Goal: Task Accomplishment & Management: Complete application form

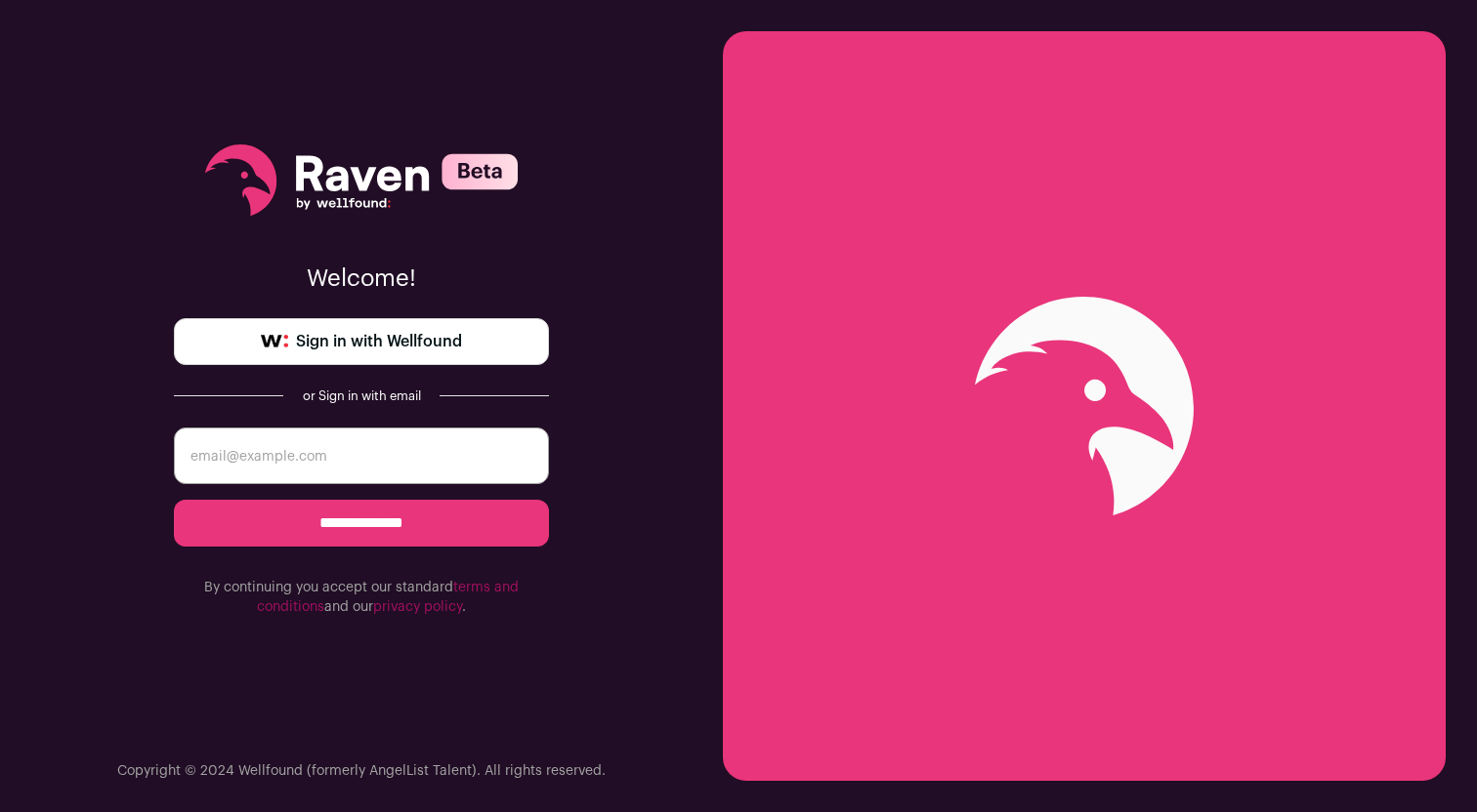
click at [371, 367] on div "**********" at bounding box center [362, 380] width 375 height 761
click at [400, 360] on link "Sign in with Wellfound" at bounding box center [362, 342] width 375 height 47
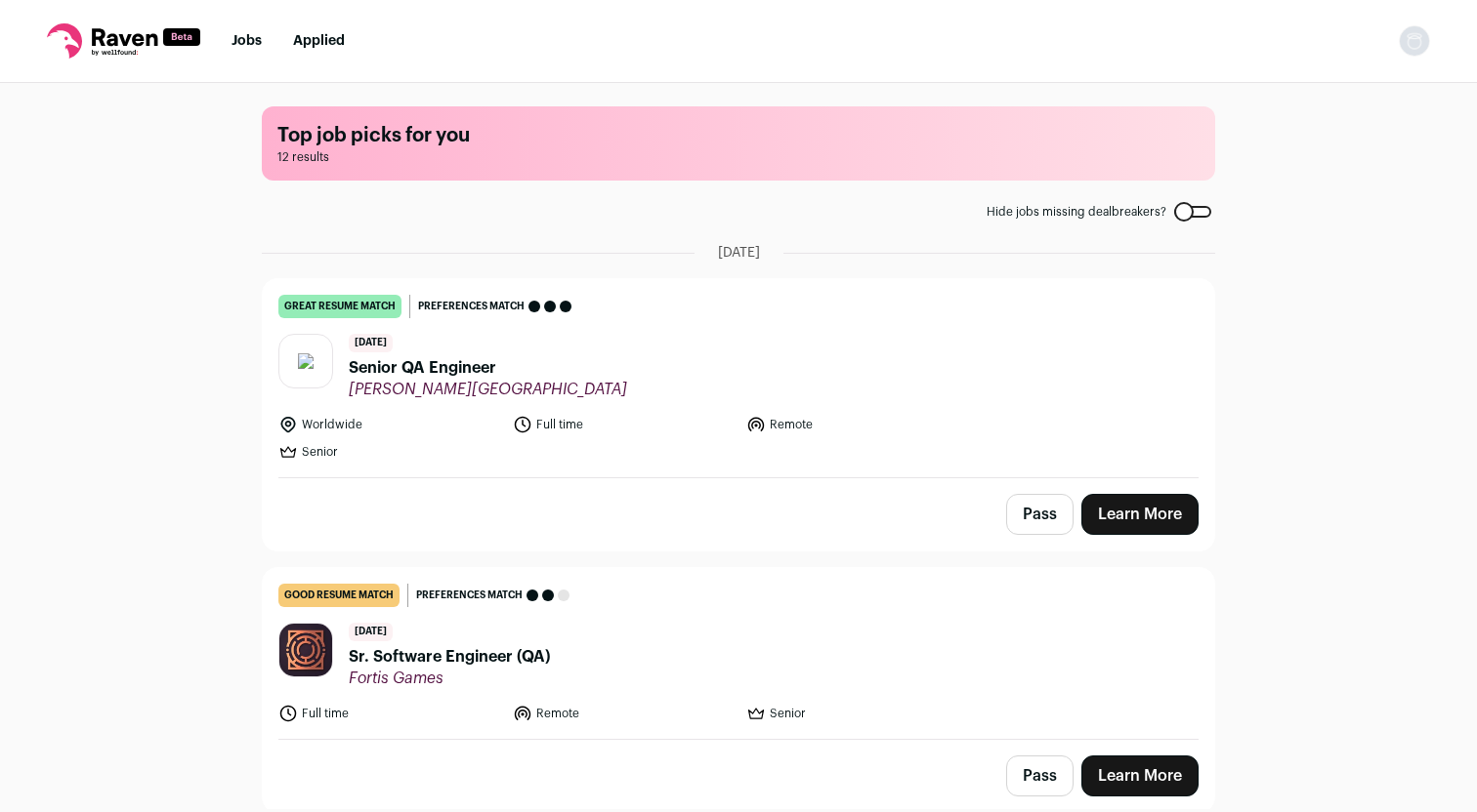
click at [1158, 528] on link "Learn More" at bounding box center [1140, 515] width 117 height 41
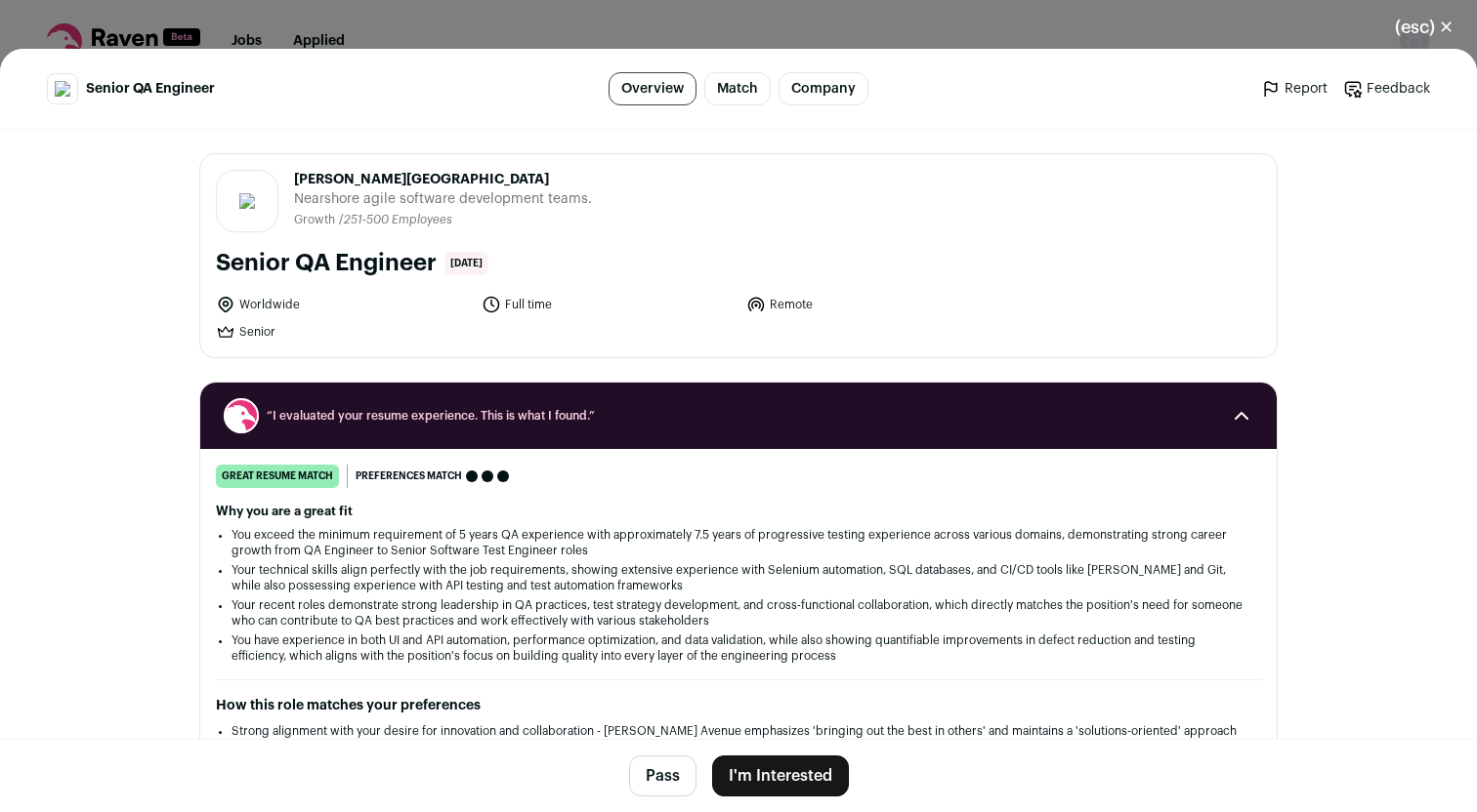
click at [779, 784] on button "I'm Interested" at bounding box center [781, 776] width 137 height 41
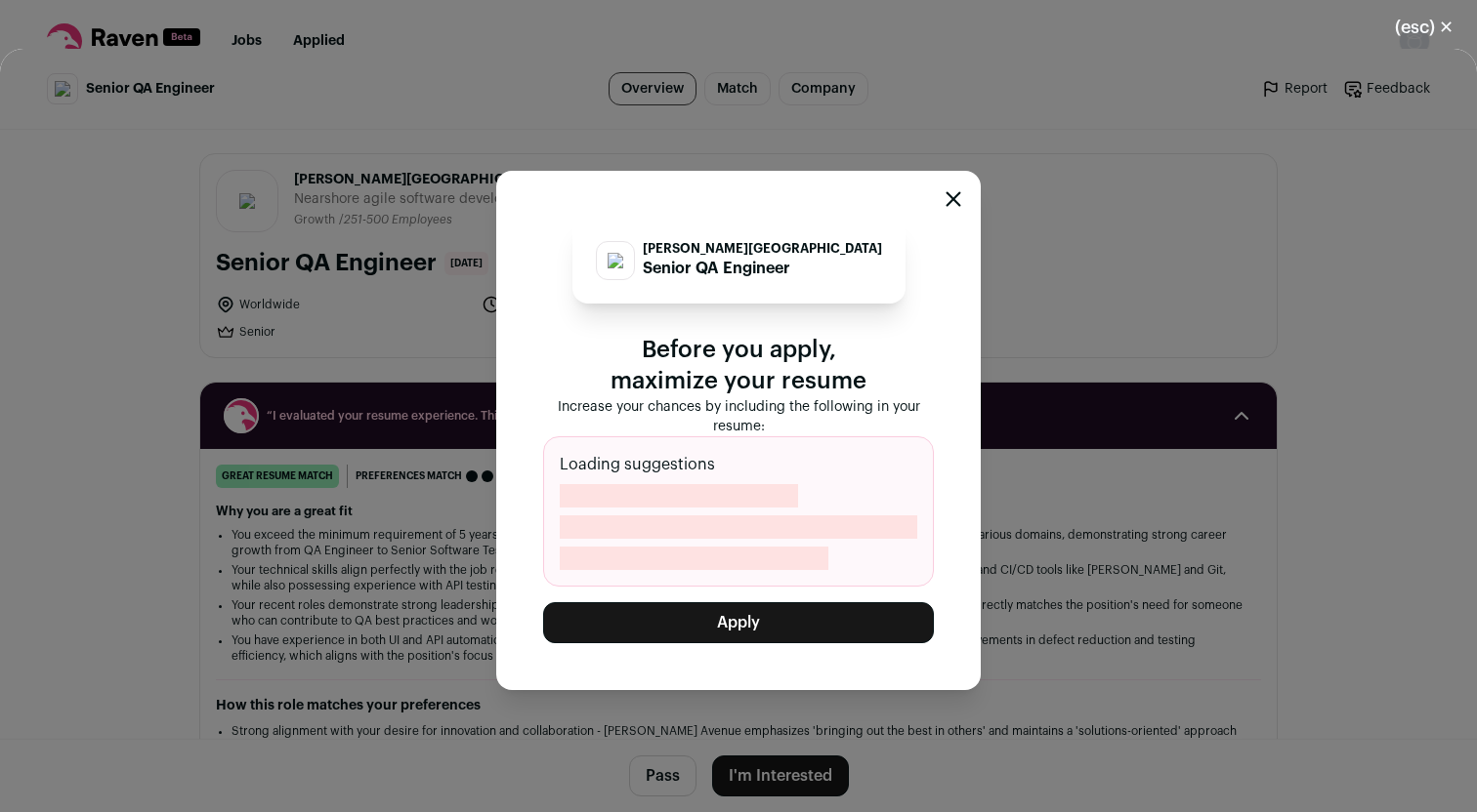
click at [754, 614] on button "Apply" at bounding box center [739, 623] width 391 height 41
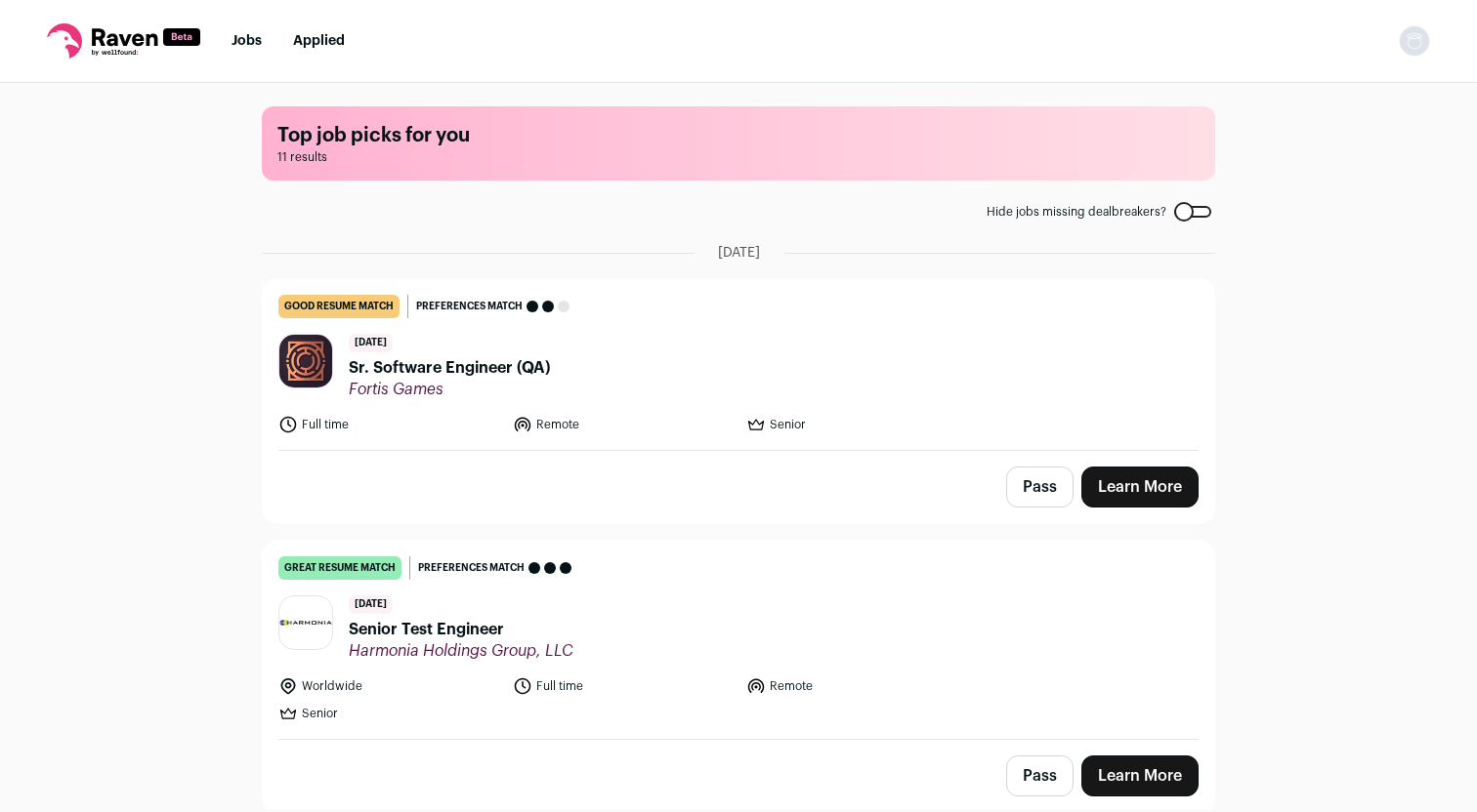
click at [1152, 491] on link "Learn More" at bounding box center [1140, 488] width 117 height 41
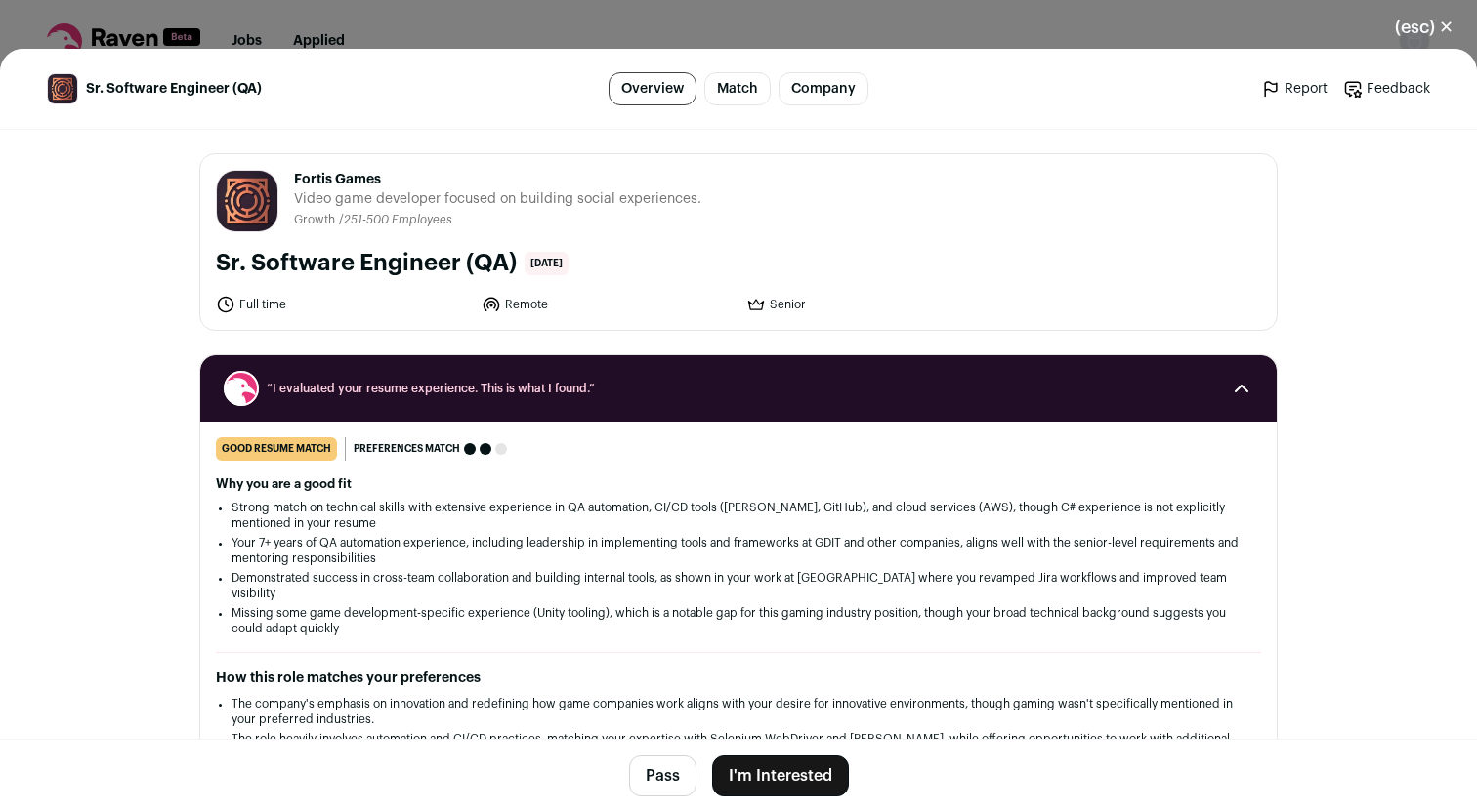
click at [803, 758] on button "I'm Interested" at bounding box center [781, 776] width 137 height 41
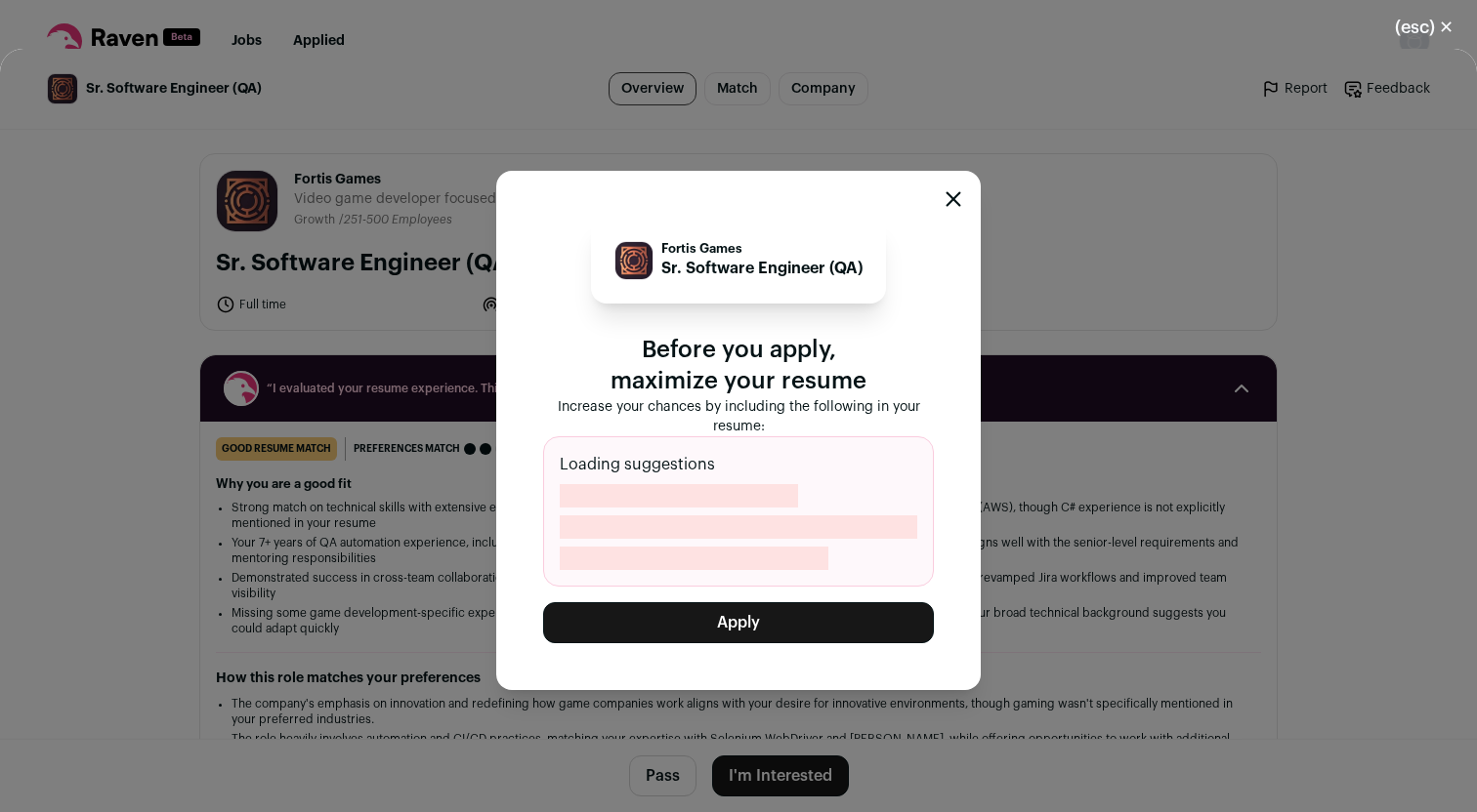
click at [753, 645] on div "Fortis Games Sr. Software Engineer (QA) Before you apply, maximize your resume …" at bounding box center [739, 431] width 485 height 520
click at [753, 635] on button "Apply" at bounding box center [739, 623] width 391 height 41
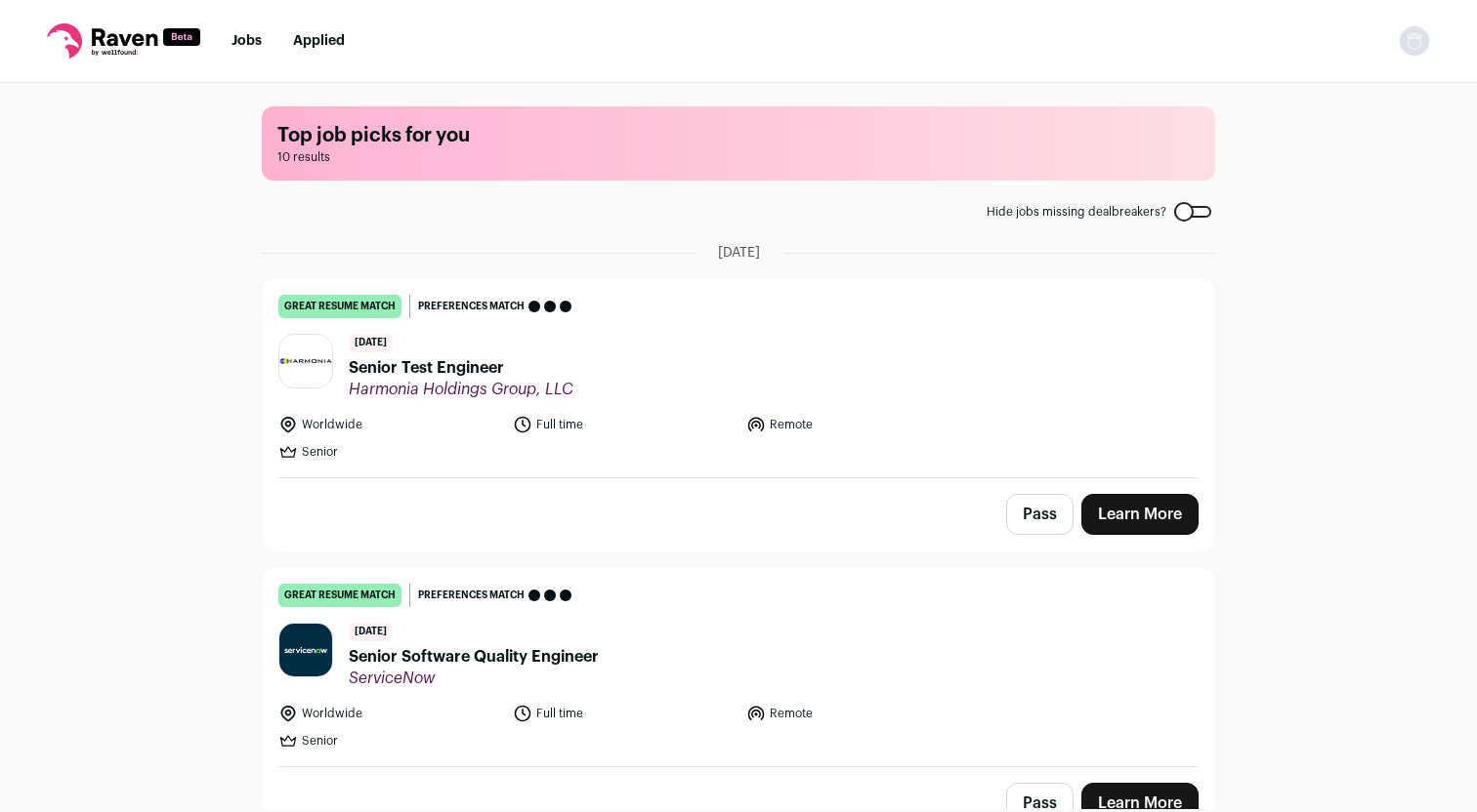
click at [1129, 515] on link "Learn More" at bounding box center [1140, 515] width 117 height 41
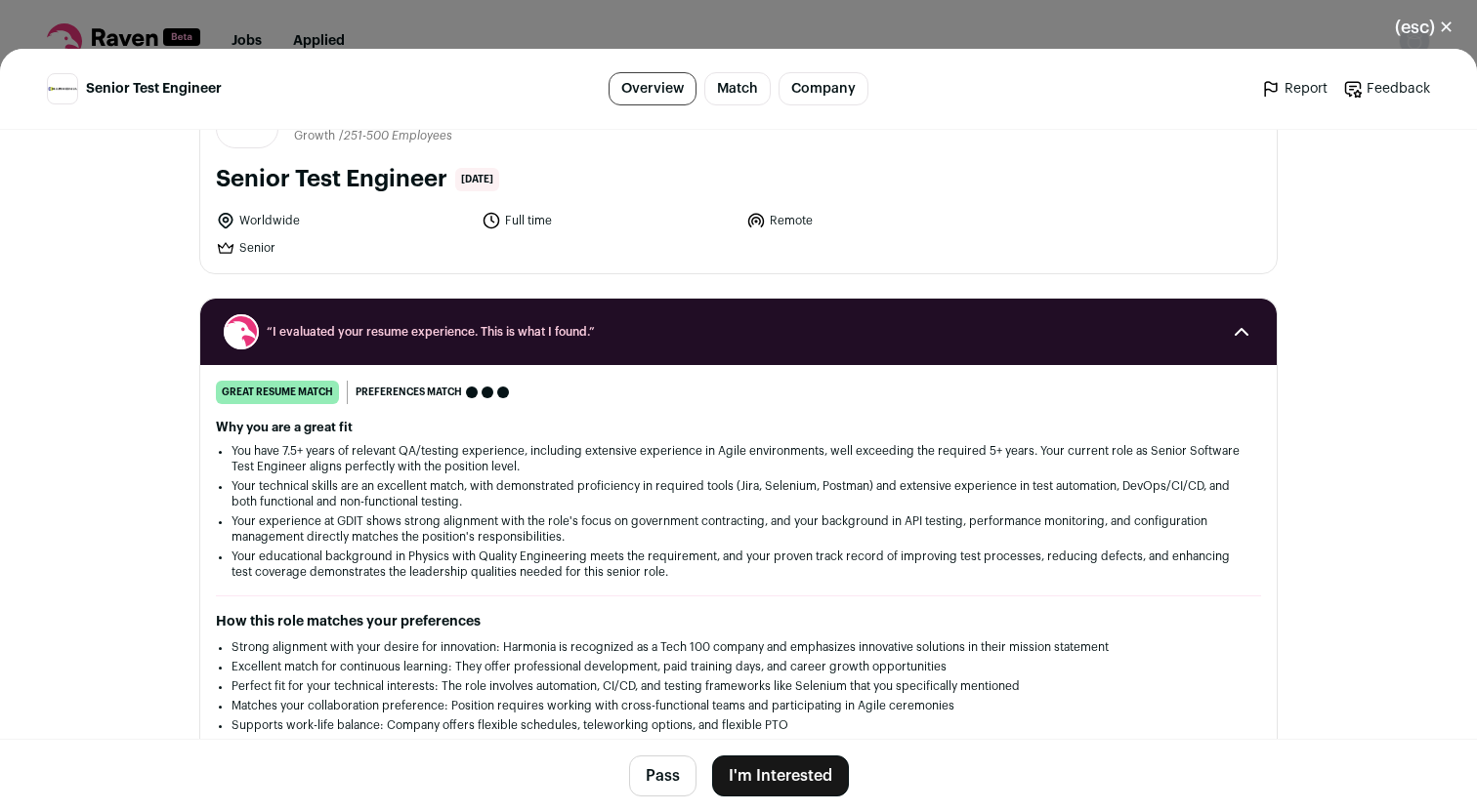
scroll to position [96, 0]
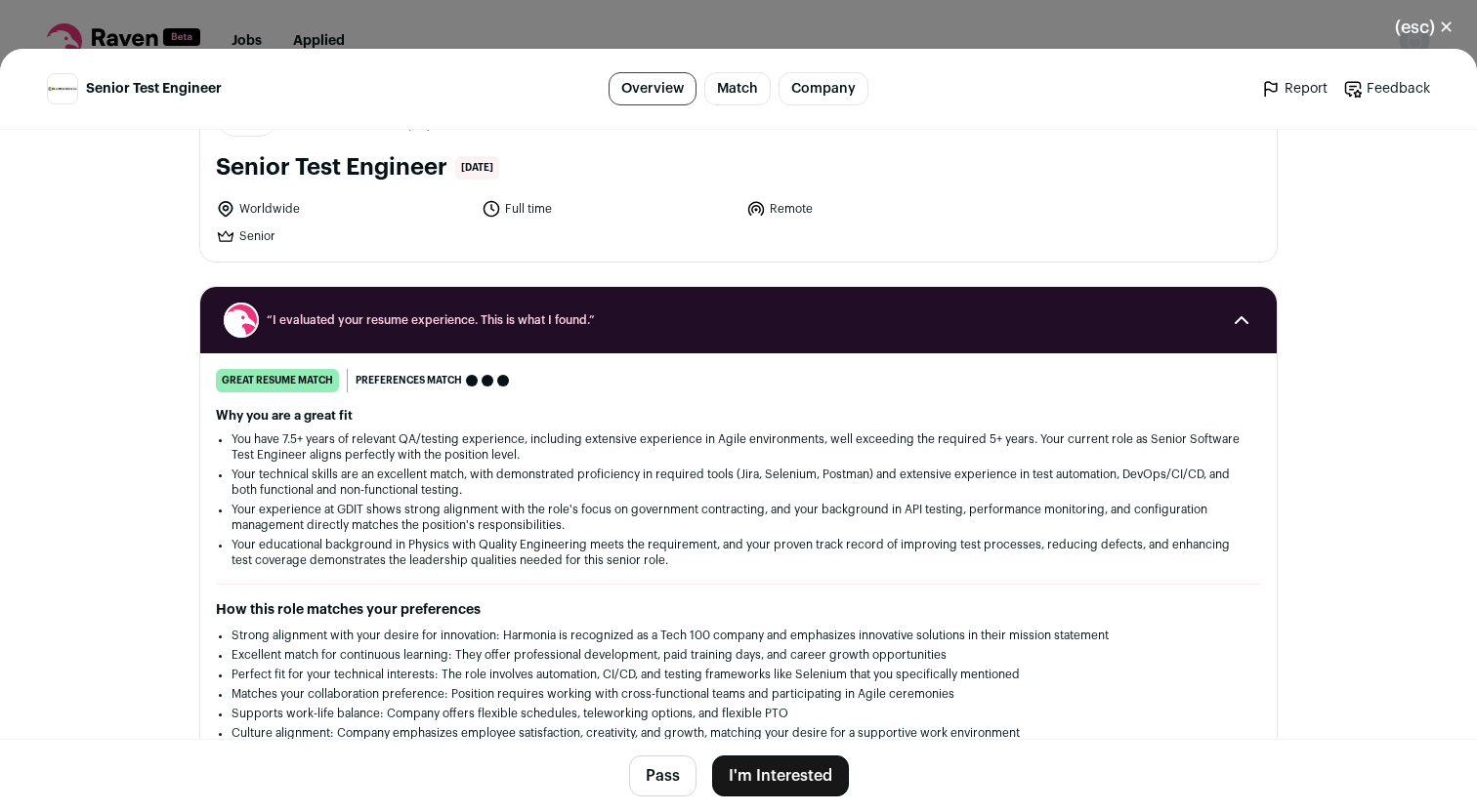
click at [827, 788] on button "I'm Interested" at bounding box center [781, 776] width 137 height 41
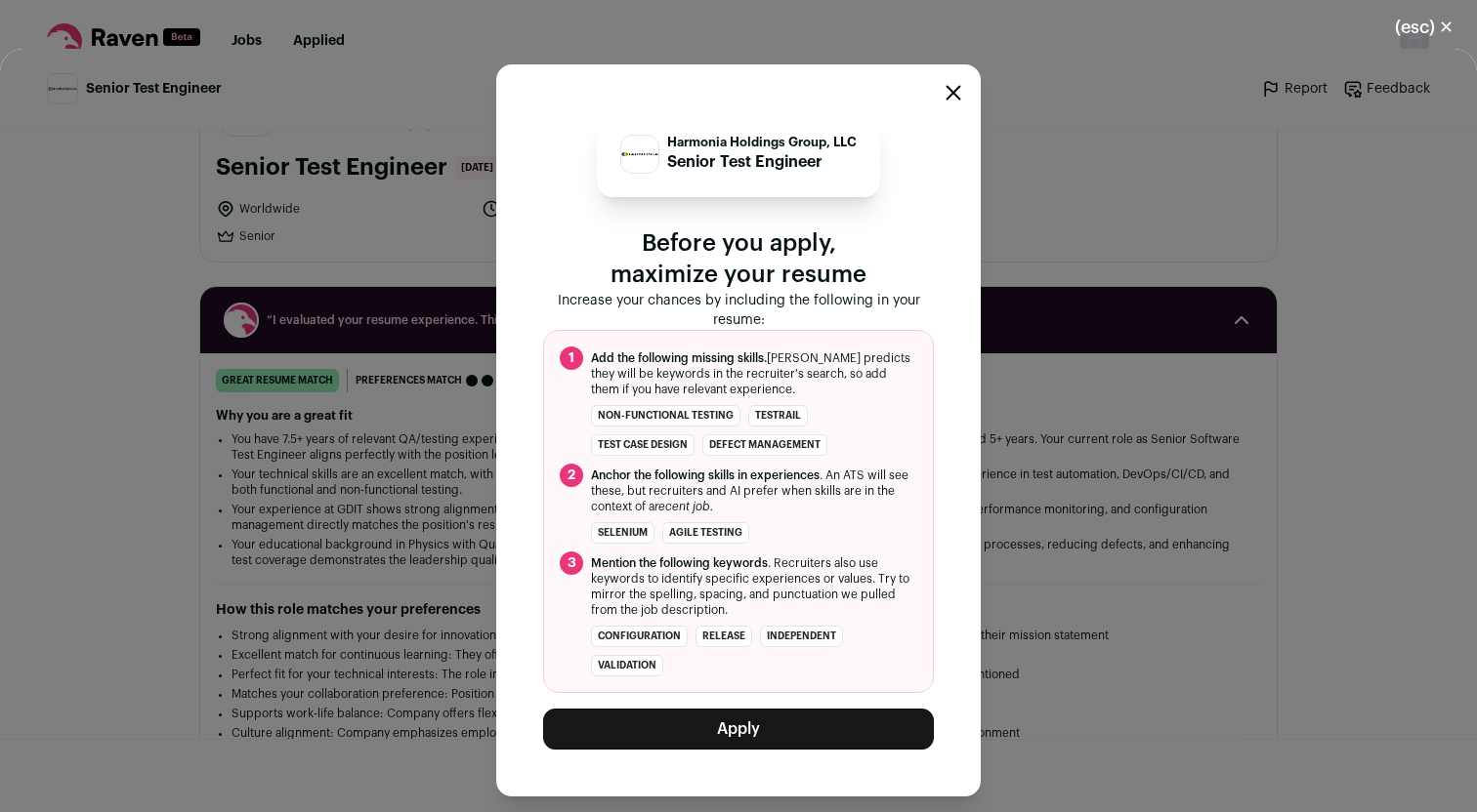
click at [765, 727] on button "Apply" at bounding box center [739, 730] width 391 height 41
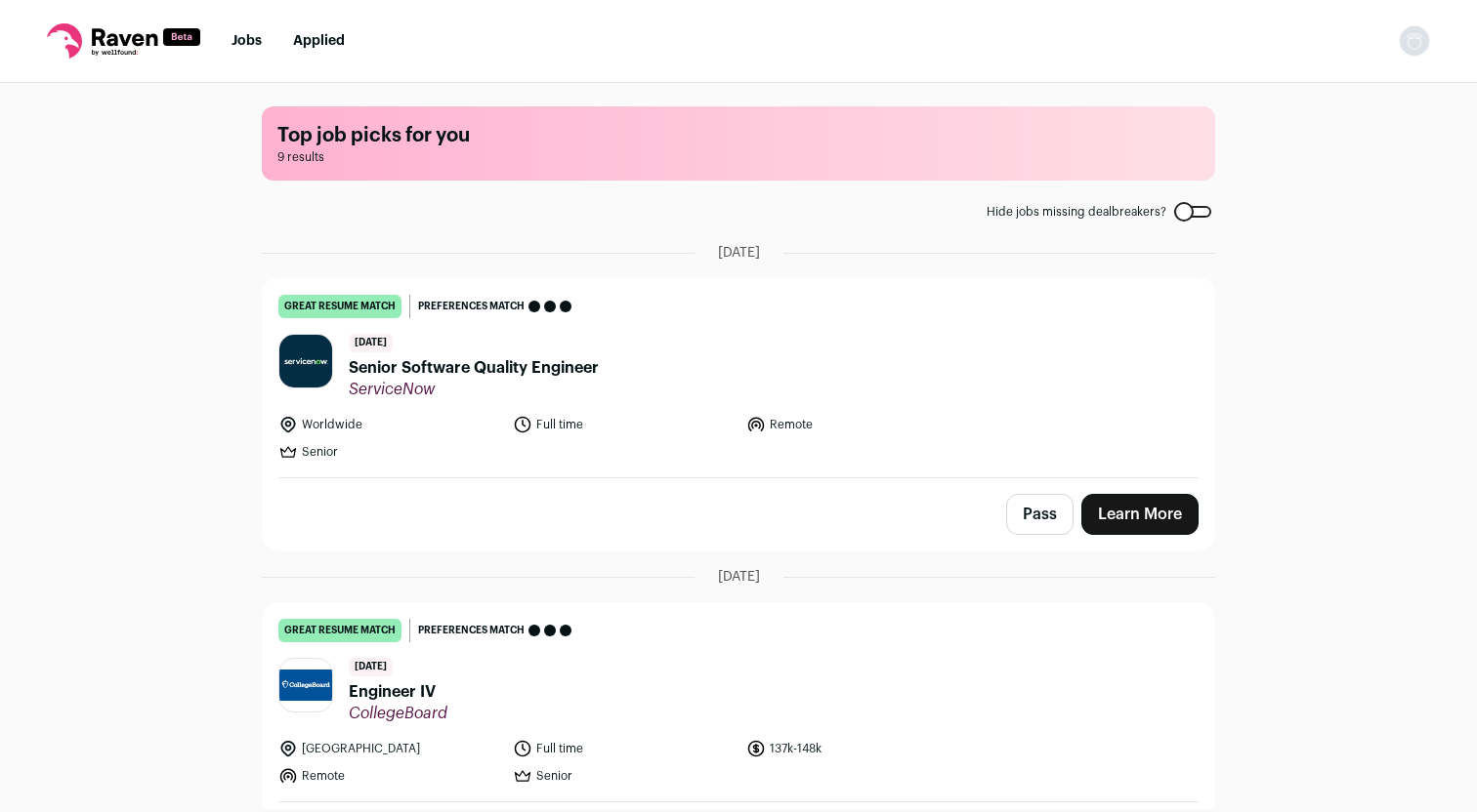
click at [1155, 508] on link "Learn More" at bounding box center [1140, 515] width 117 height 41
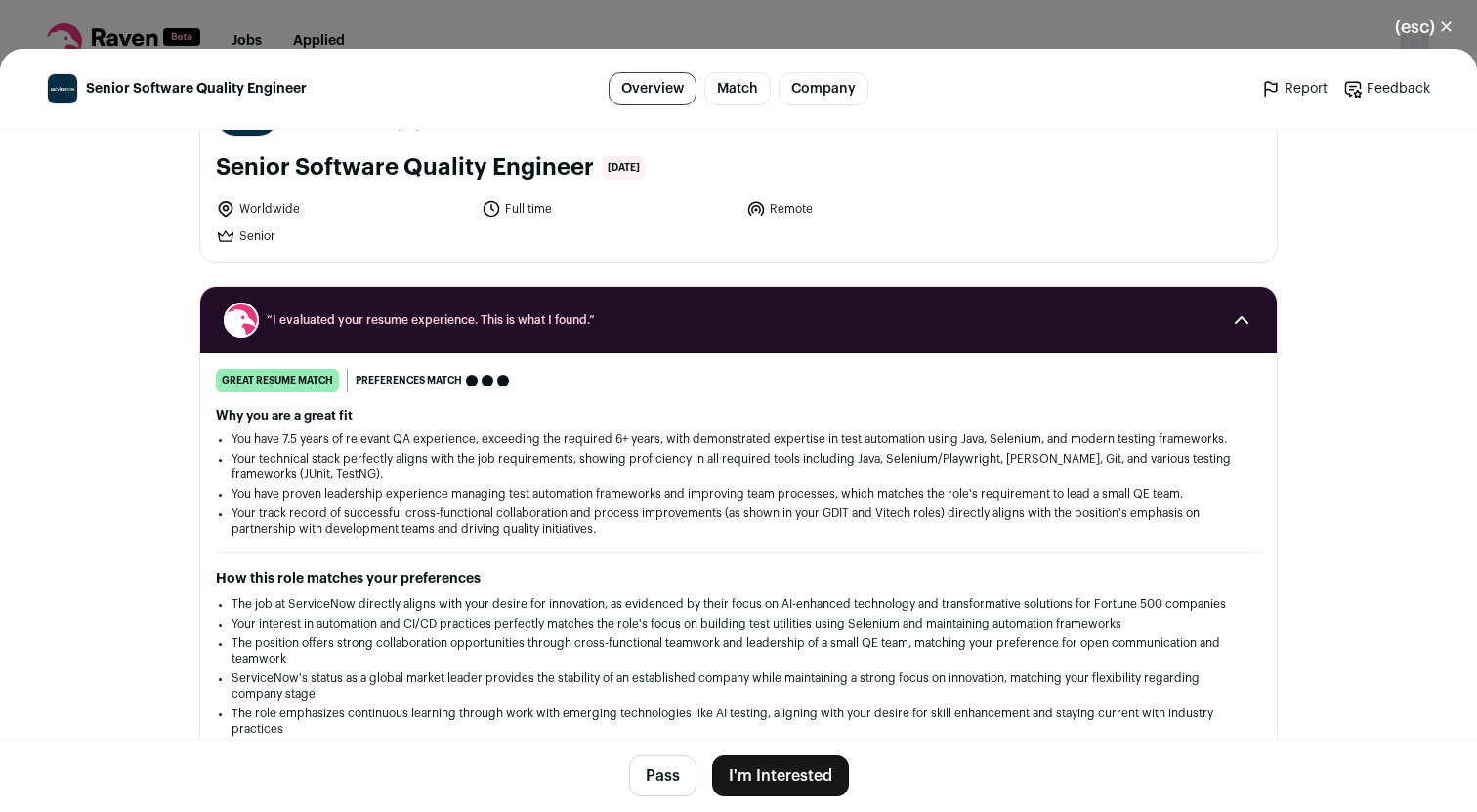
click at [789, 775] on button "I'm Interested" at bounding box center [781, 776] width 137 height 41
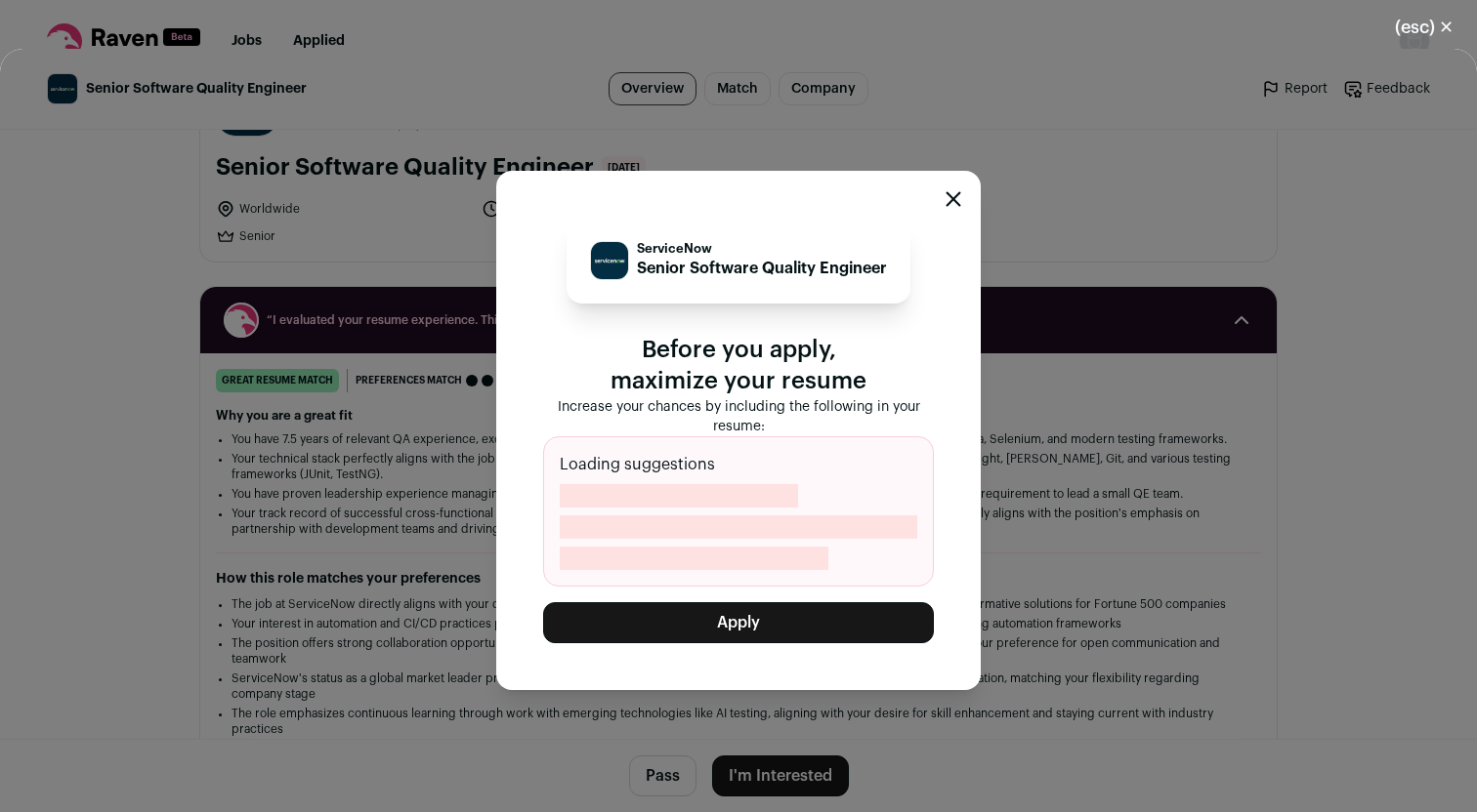
click at [767, 613] on button "Apply" at bounding box center [739, 623] width 391 height 41
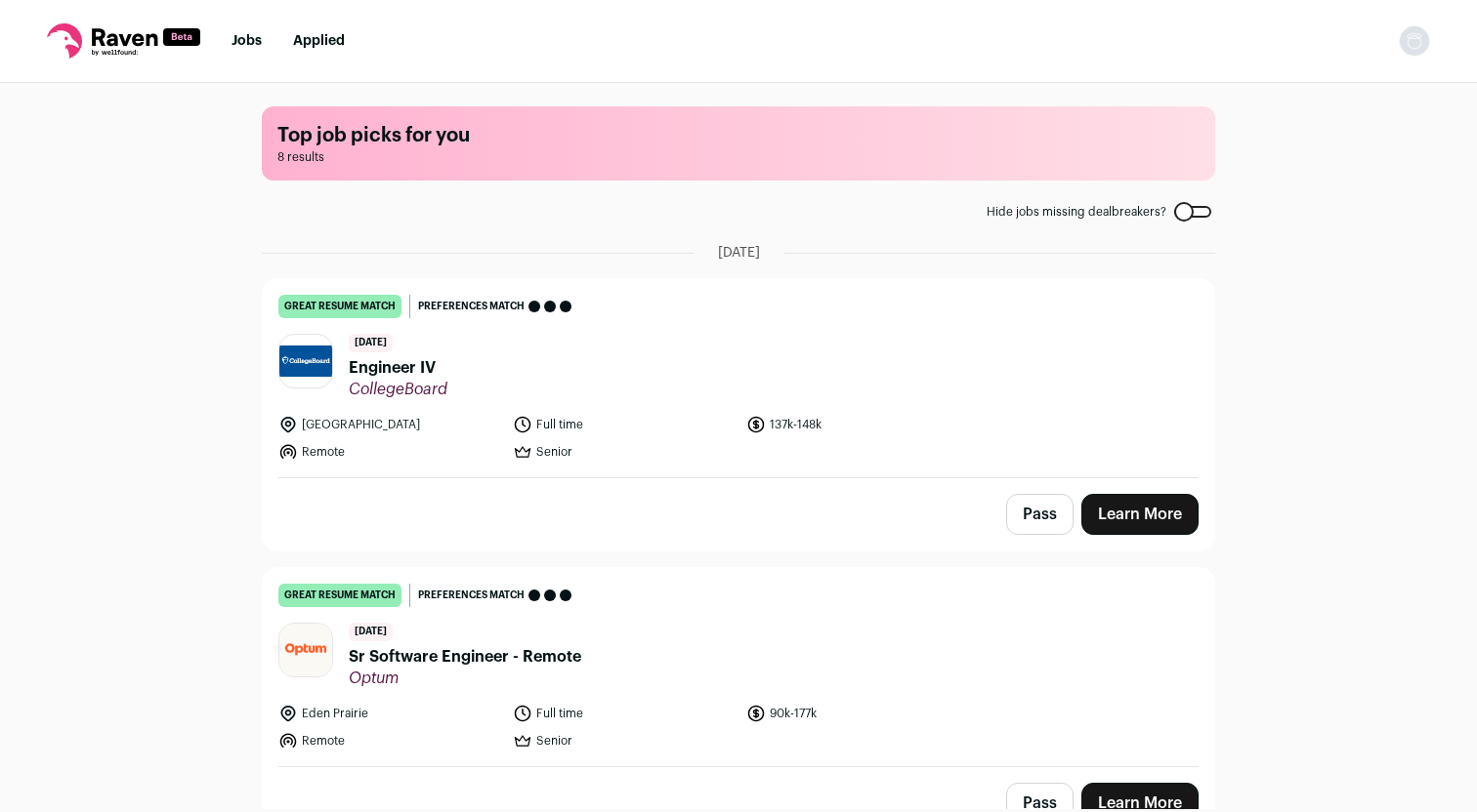
click at [1126, 520] on link "Learn More" at bounding box center [1140, 515] width 117 height 41
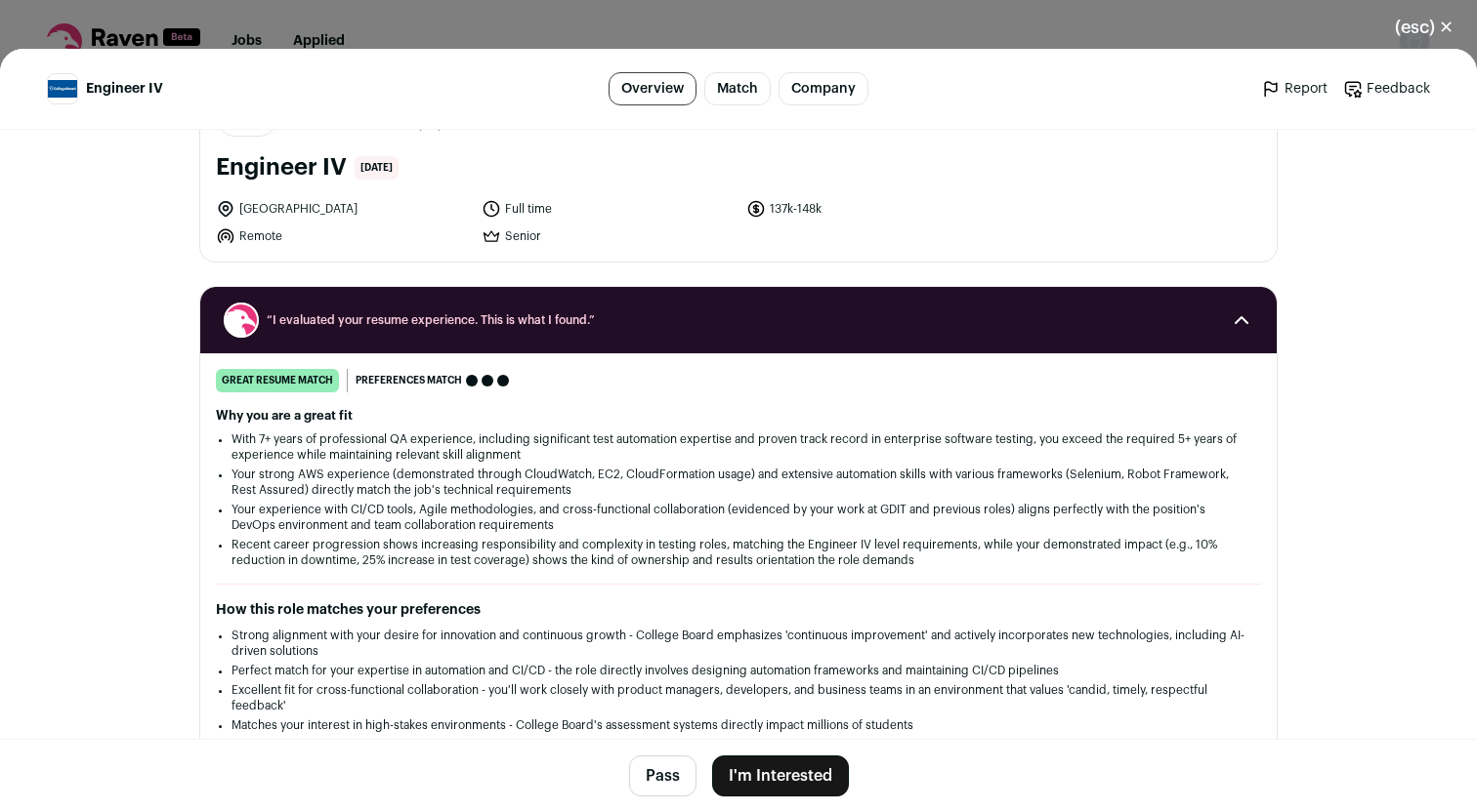
click at [798, 780] on button "I'm Interested" at bounding box center [781, 776] width 137 height 41
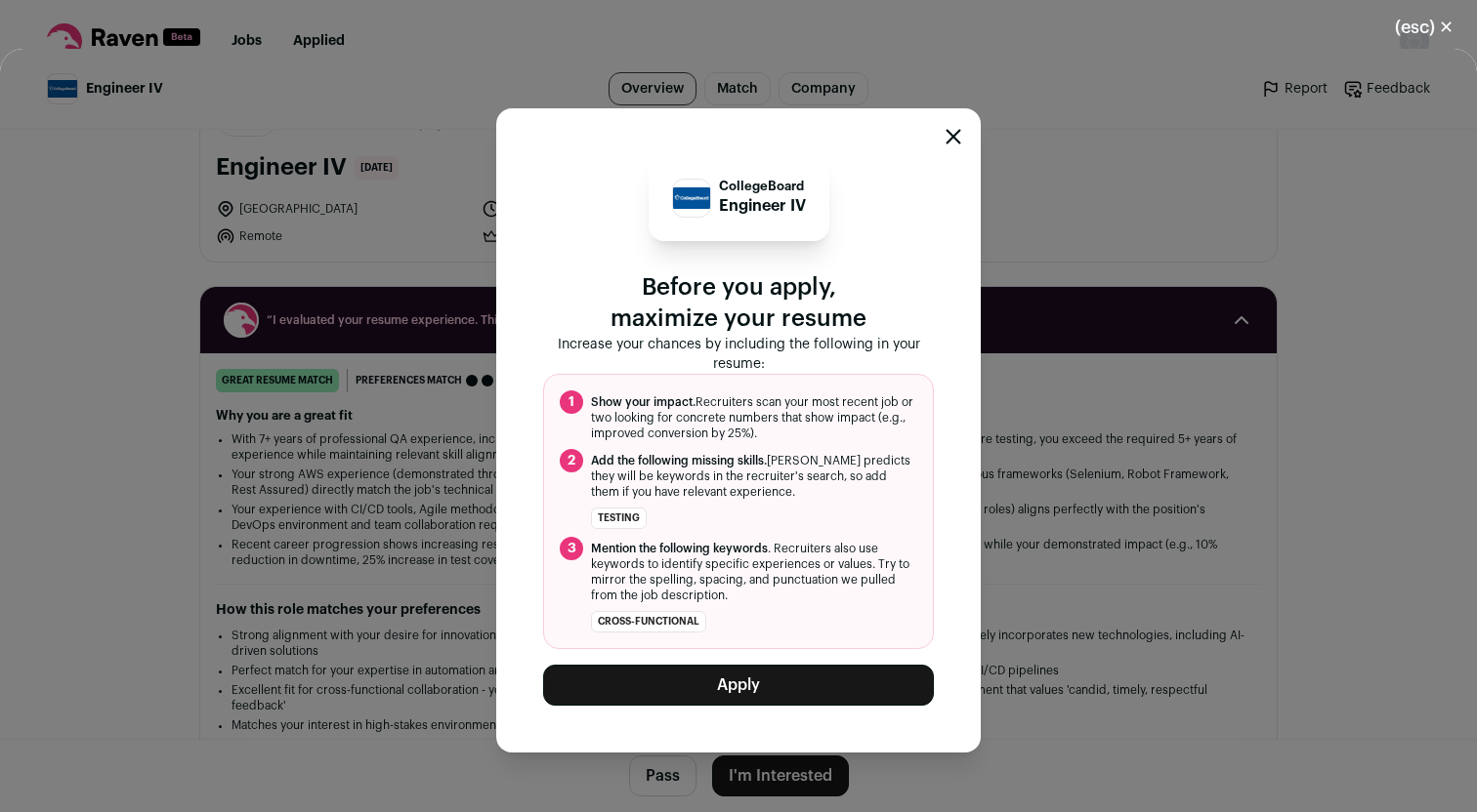
click at [785, 690] on button "Apply" at bounding box center [739, 686] width 391 height 41
